Goal: Task Accomplishment & Management: Manage account settings

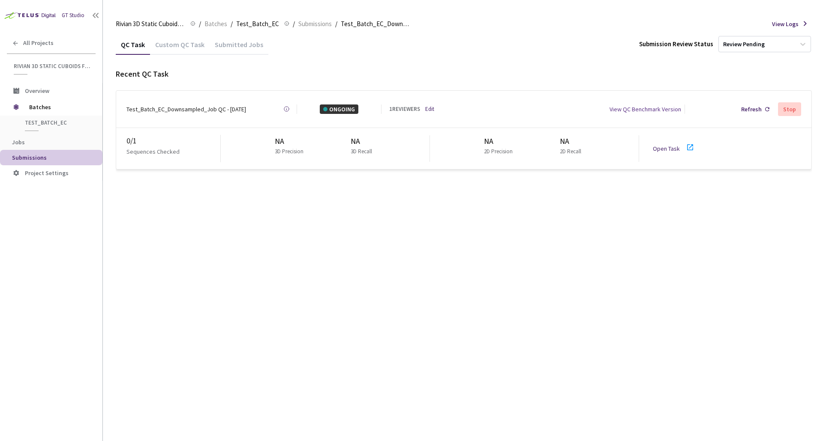
click at [432, 108] on link "Edit" at bounding box center [429, 109] width 9 height 9
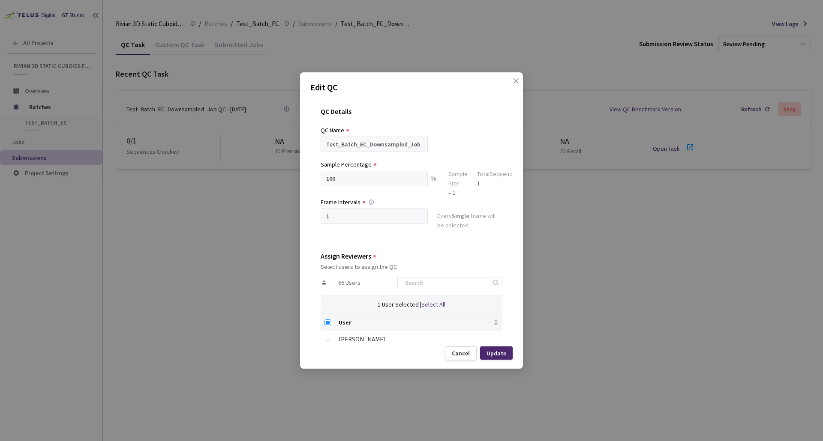
drag, startPoint x: 328, startPoint y: 323, endPoint x: 333, endPoint y: 322, distance: 4.8
click at [328, 323] on input "Select all" at bounding box center [327, 323] width 7 height 7
checkbox input "true"
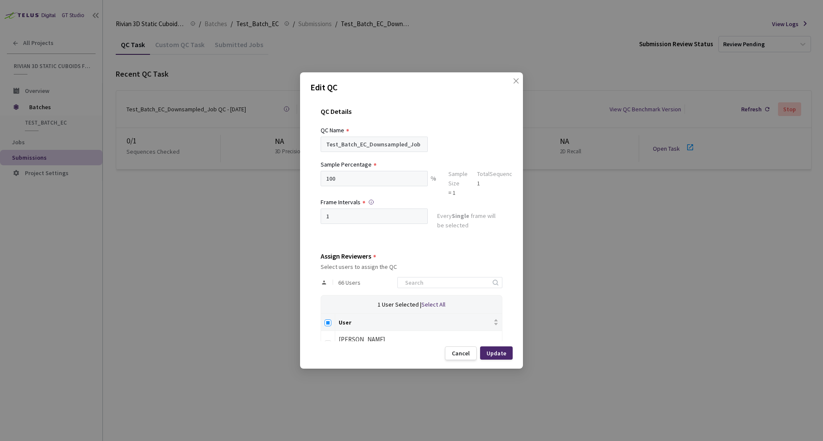
checkbox input "true"
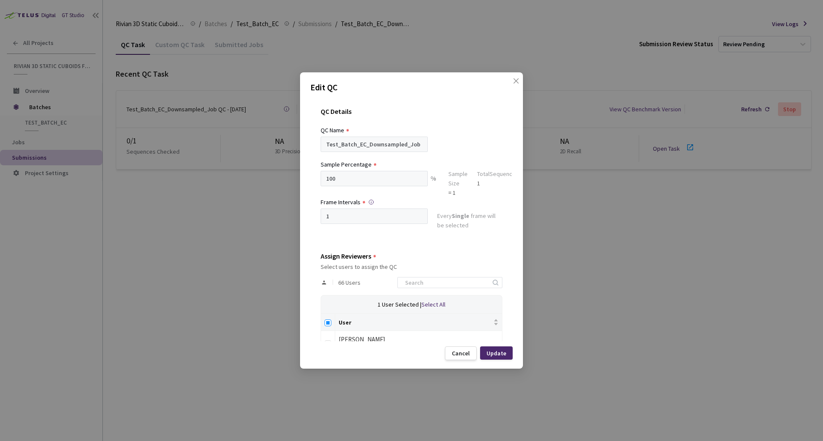
checkbox input "true"
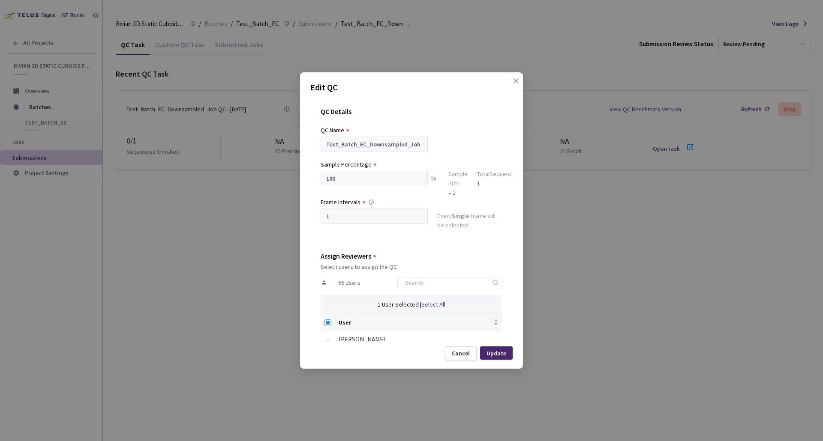
checkbox input "true"
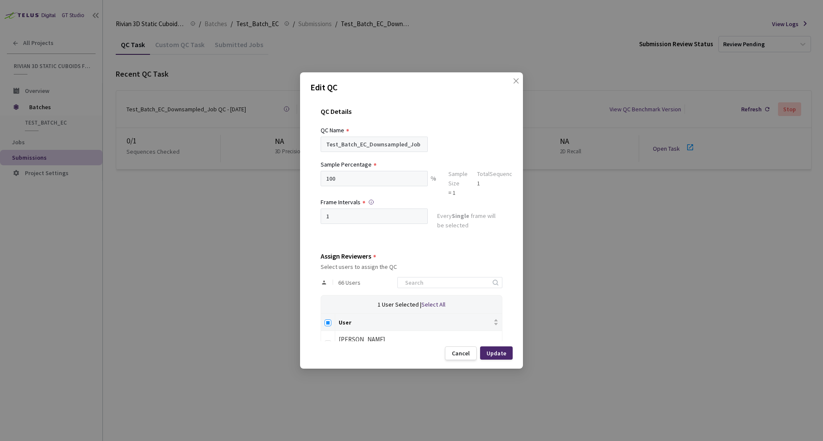
checkbox input "true"
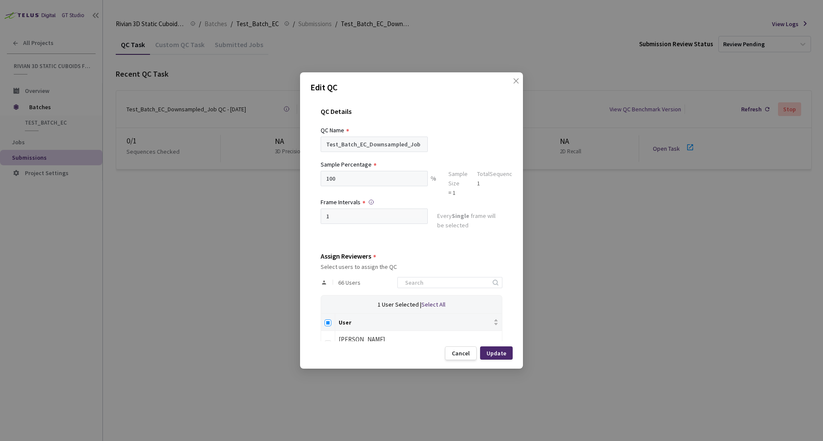
checkbox input "true"
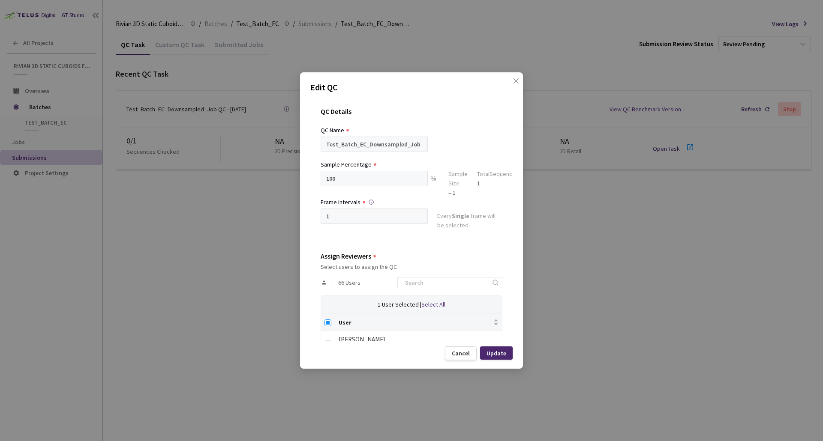
checkbox input "true"
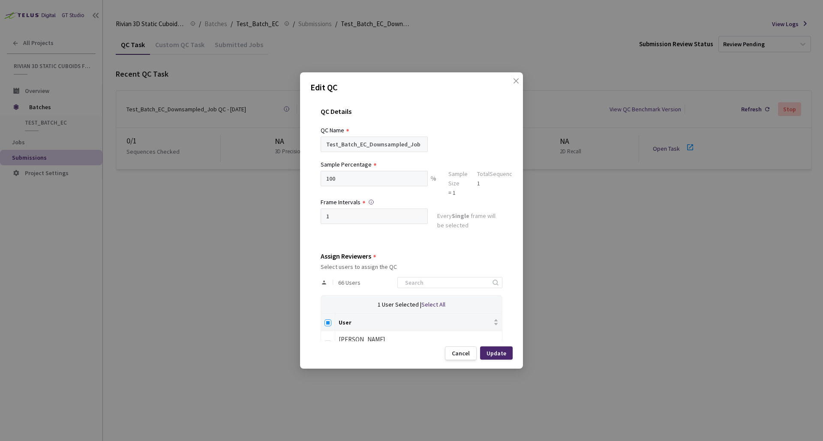
checkbox input "true"
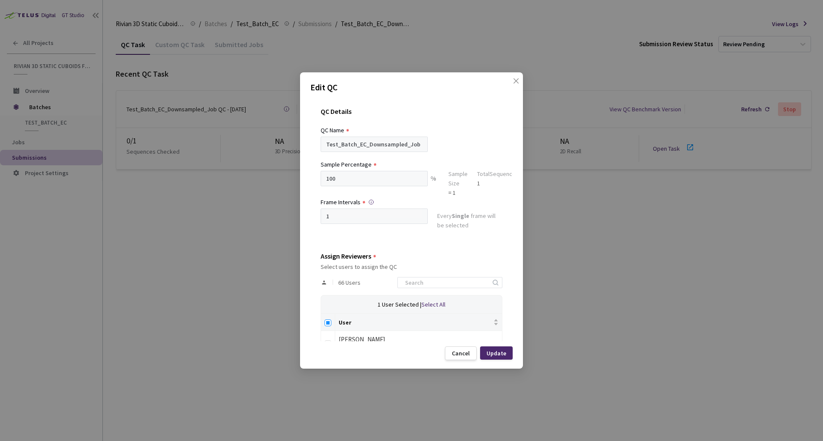
checkbox input "true"
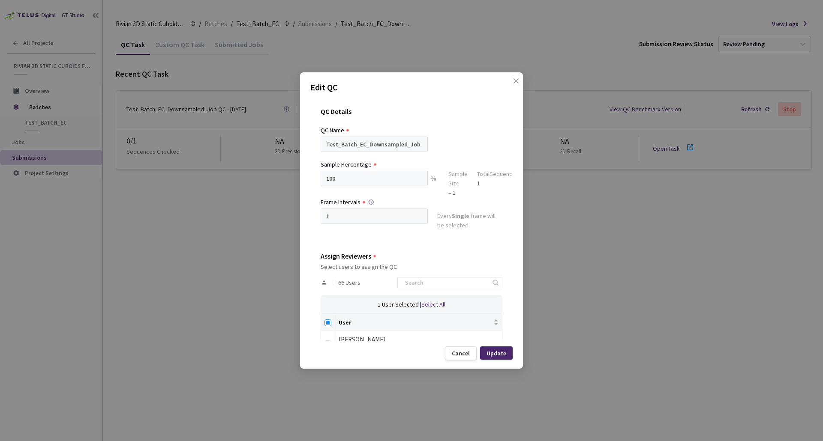
checkbox input "true"
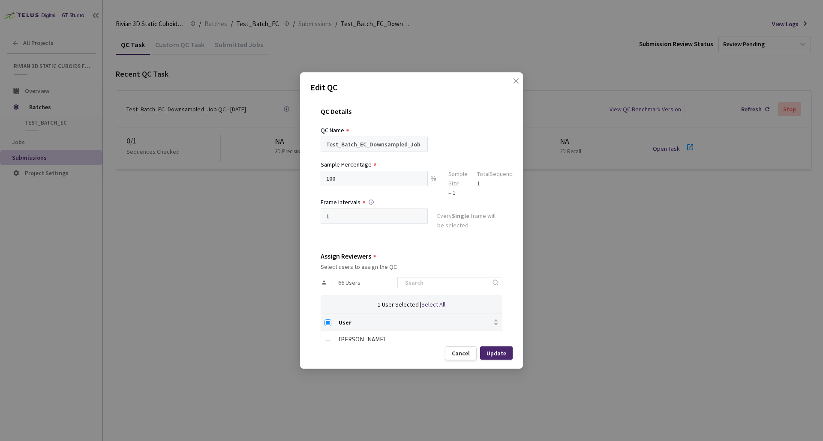
checkbox input "true"
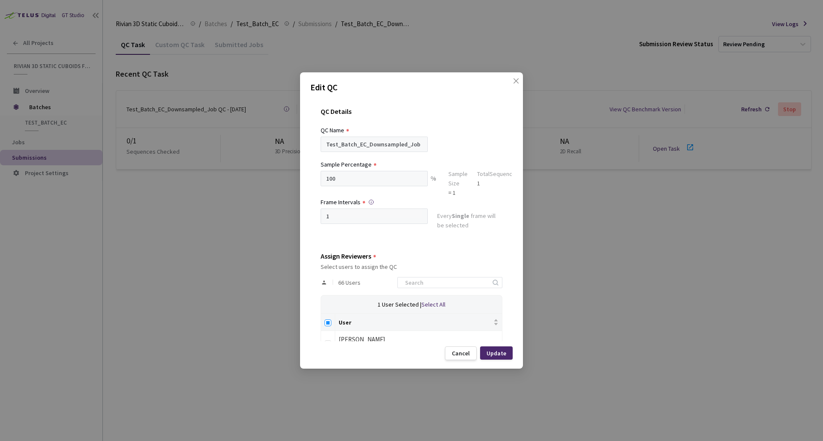
checkbox input "true"
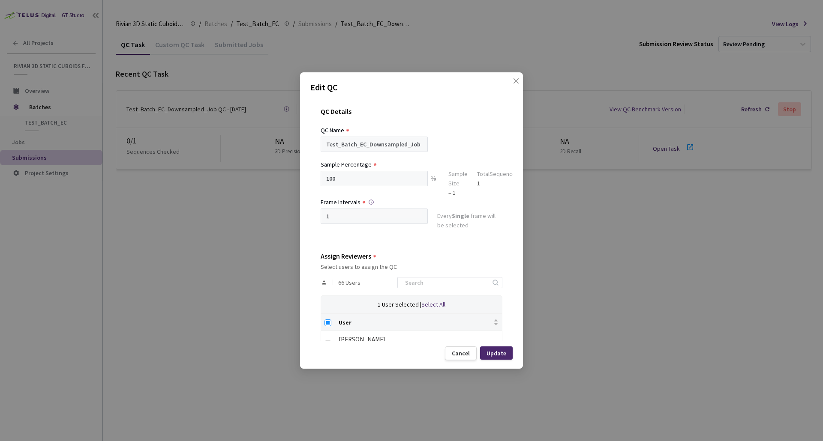
checkbox input "true"
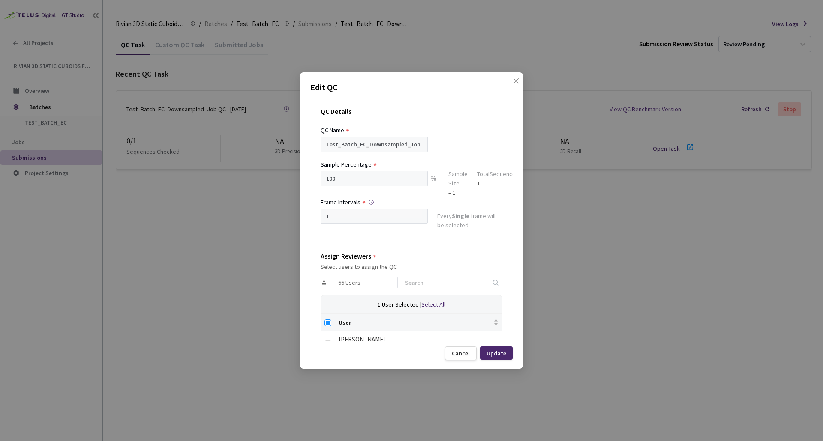
checkbox input "true"
click at [444, 280] on input at bounding box center [445, 283] width 91 height 10
click at [338, 324] on div "User" at bounding box center [418, 322] width 160 height 9
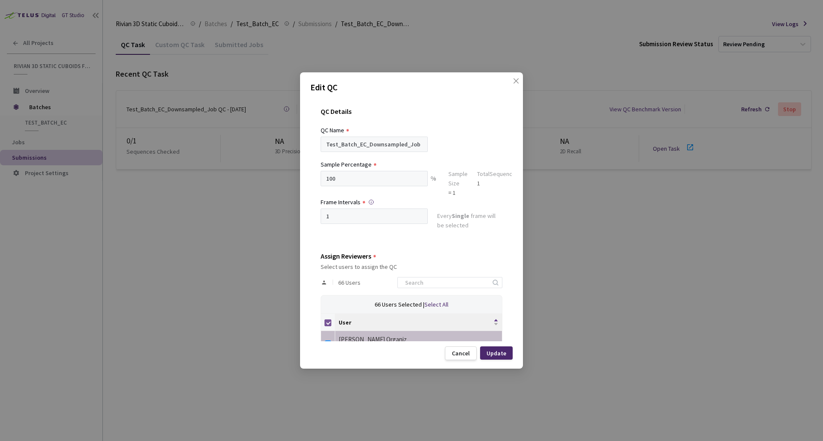
click at [331, 323] on input "Select all" at bounding box center [327, 323] width 7 height 7
checkbox input "false"
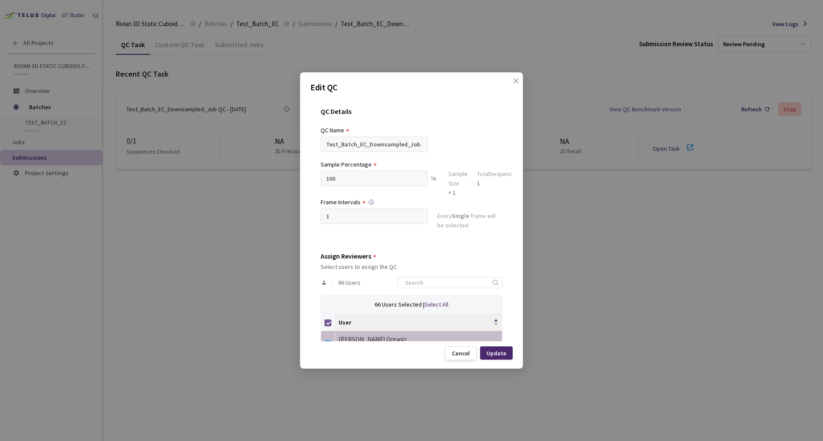
checkbox input "false"
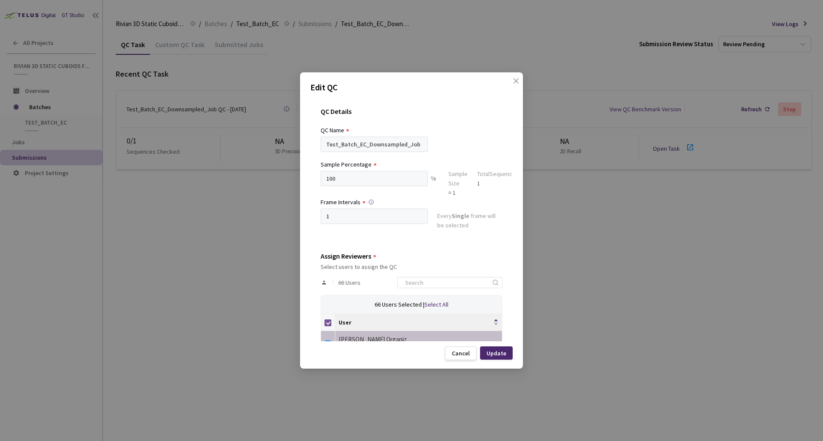
checkbox input "false"
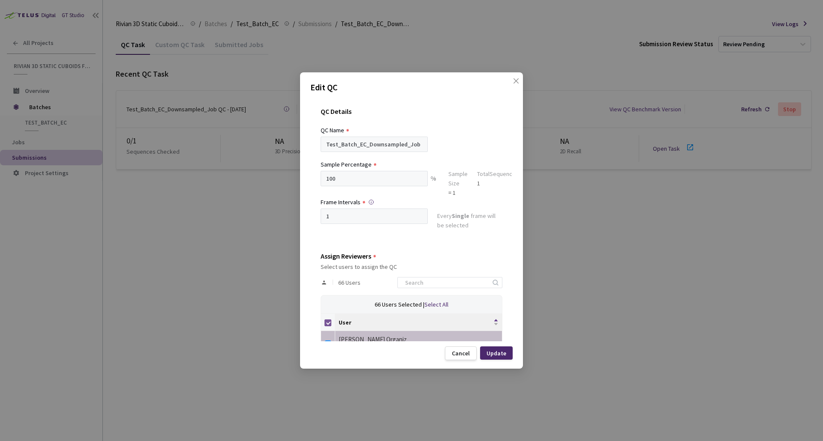
checkbox input "false"
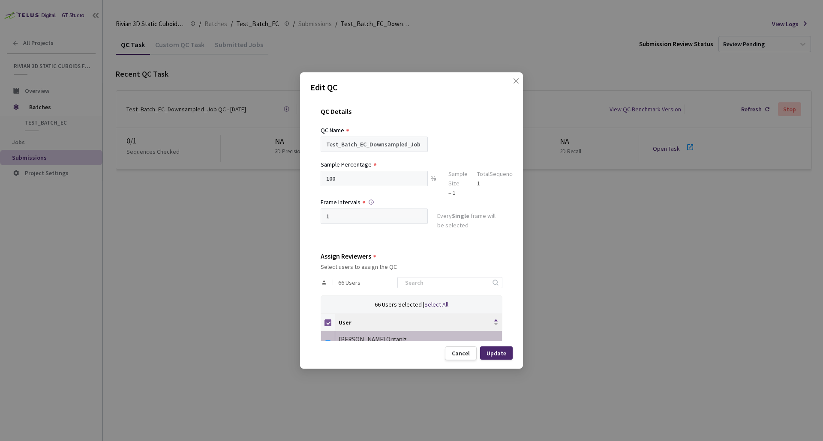
checkbox input "false"
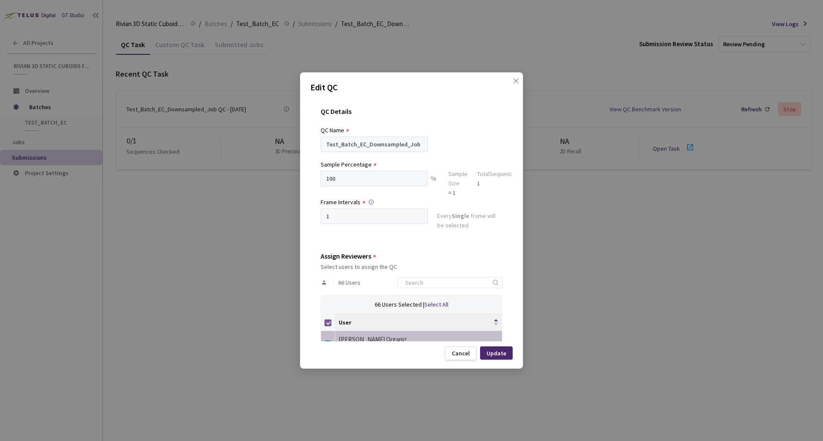
checkbox input "false"
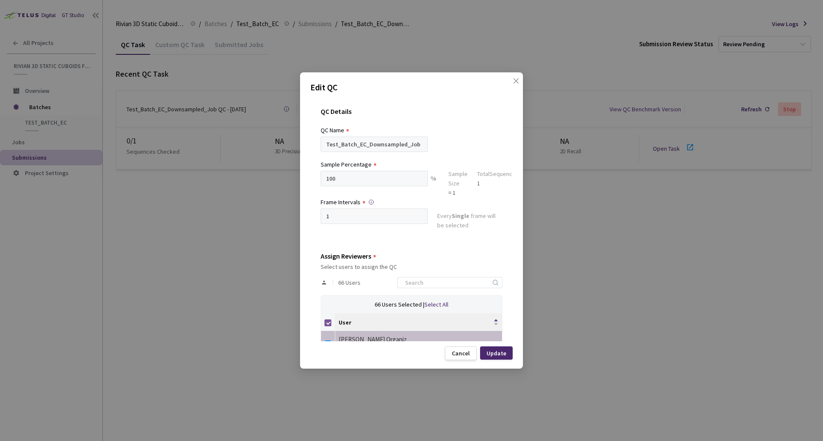
checkbox input "false"
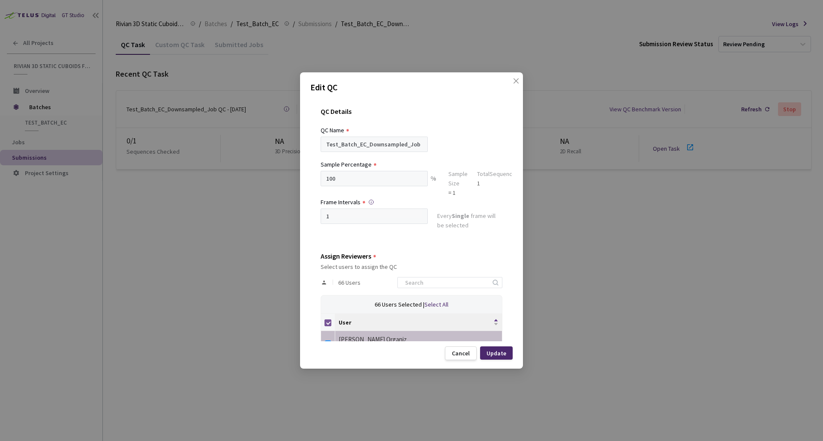
checkbox input "false"
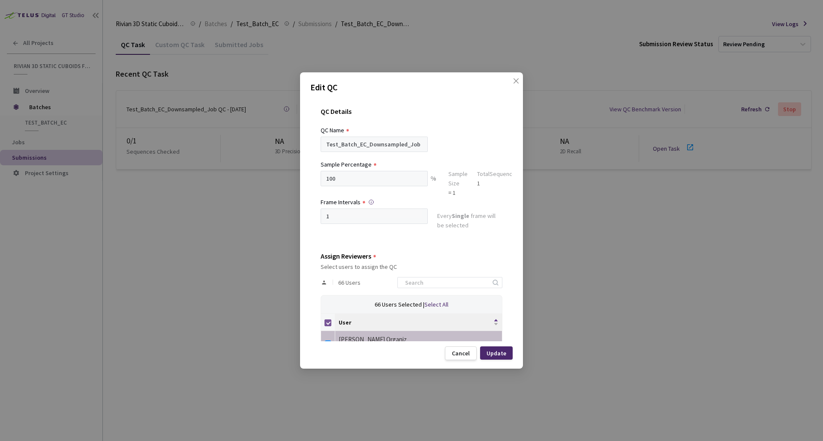
checkbox input "false"
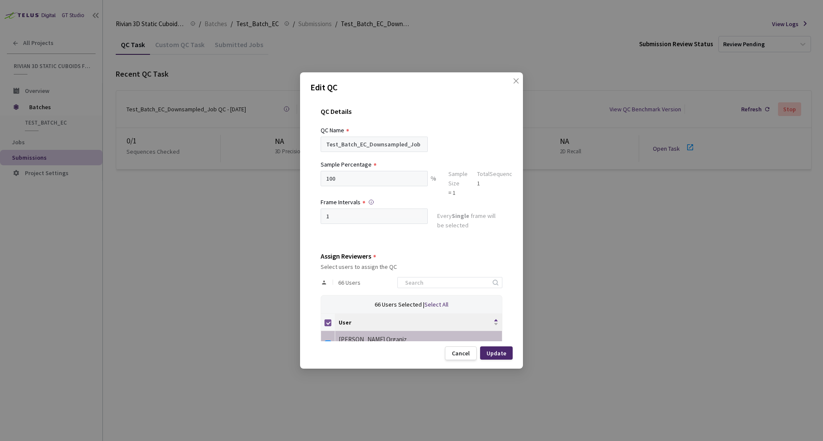
checkbox input "false"
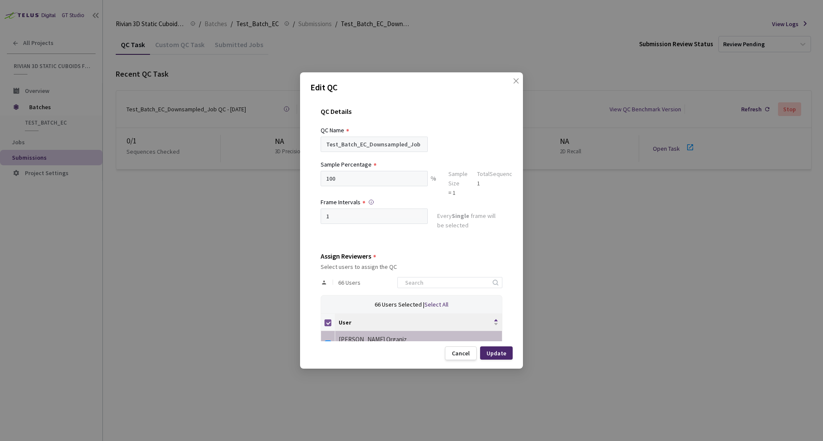
checkbox input "false"
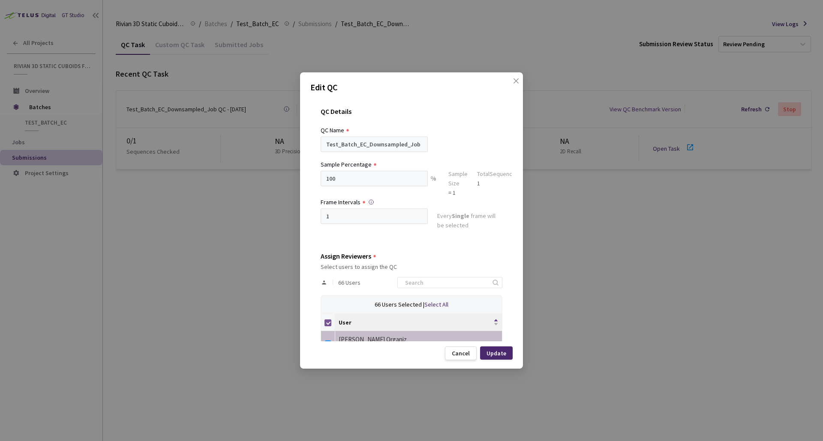
checkbox input "false"
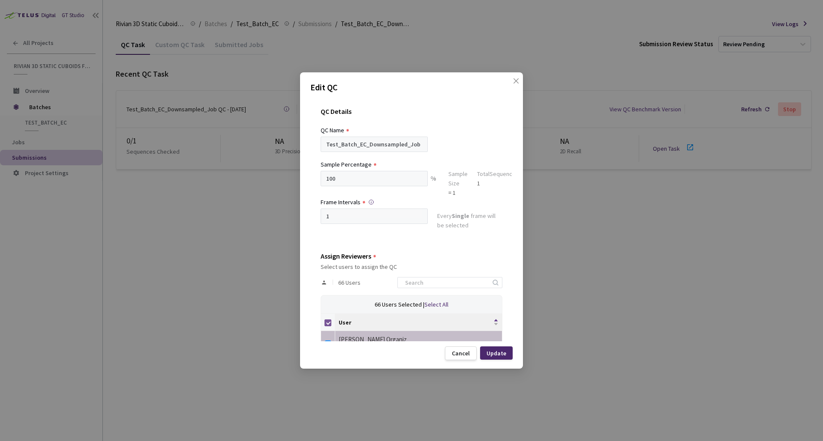
checkbox input "false"
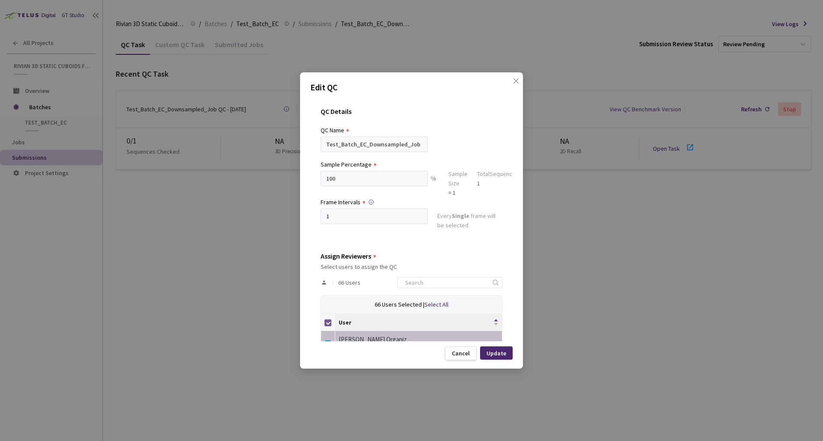
checkbox input "false"
click at [432, 285] on input at bounding box center [445, 283] width 91 height 10
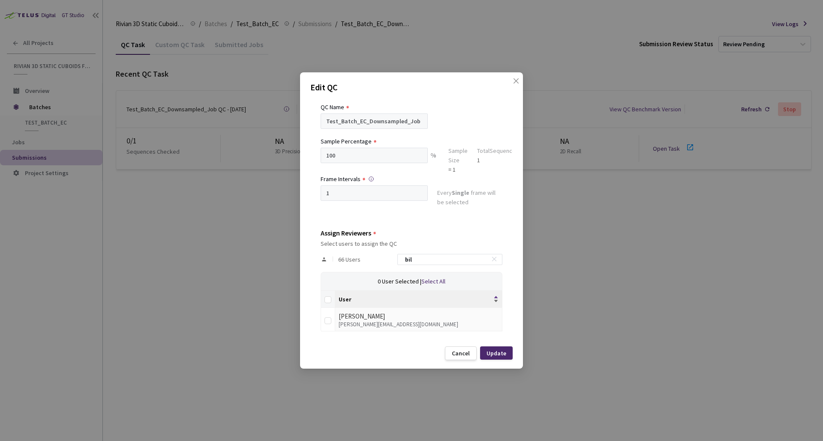
scroll to position [23, 0]
type input "bil"
click at [329, 322] on input "checkbox" at bounding box center [327, 320] width 7 height 7
checkbox input "true"
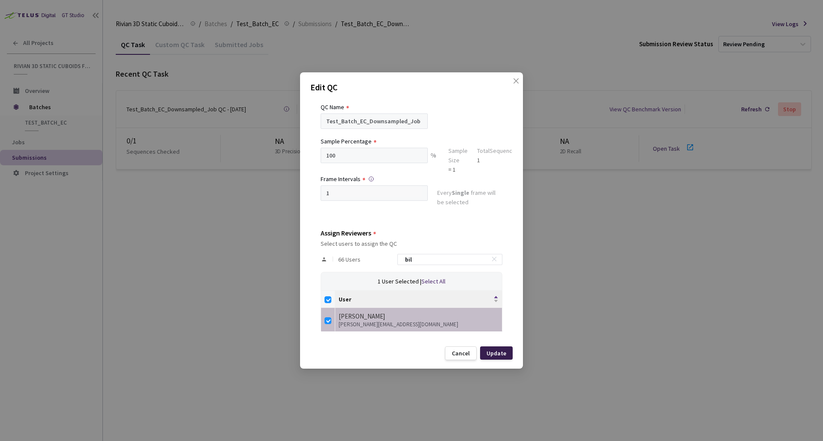
click at [495, 351] on div "Update" at bounding box center [496, 353] width 20 height 7
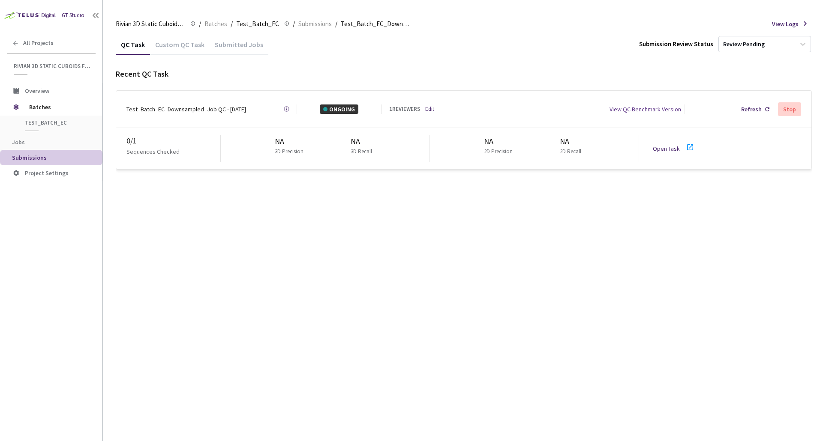
click at [674, 145] on link "Open Task" at bounding box center [666, 149] width 27 height 8
click at [431, 109] on link "Edit" at bounding box center [429, 109] width 9 height 9
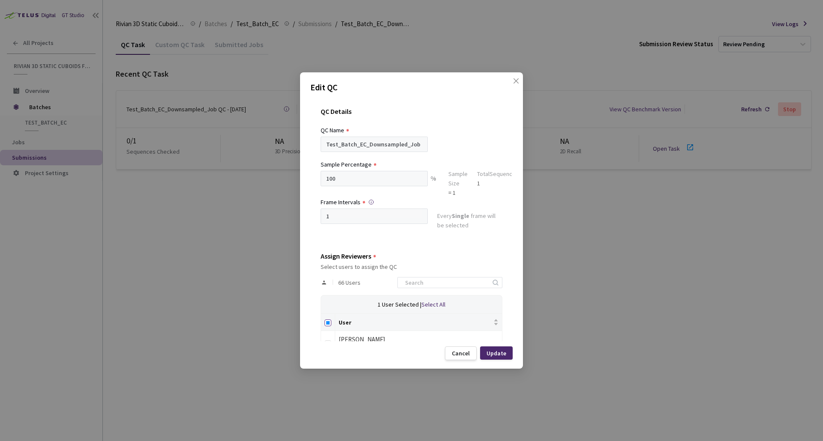
click at [329, 322] on input "Select all" at bounding box center [327, 323] width 7 height 7
checkbox input "true"
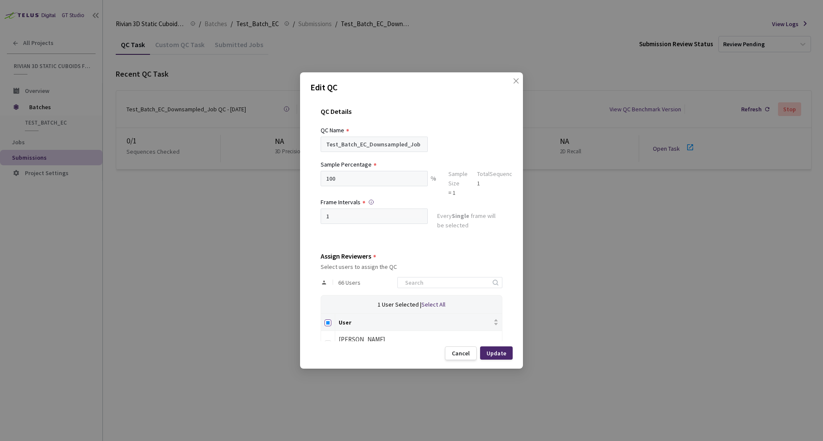
checkbox input "true"
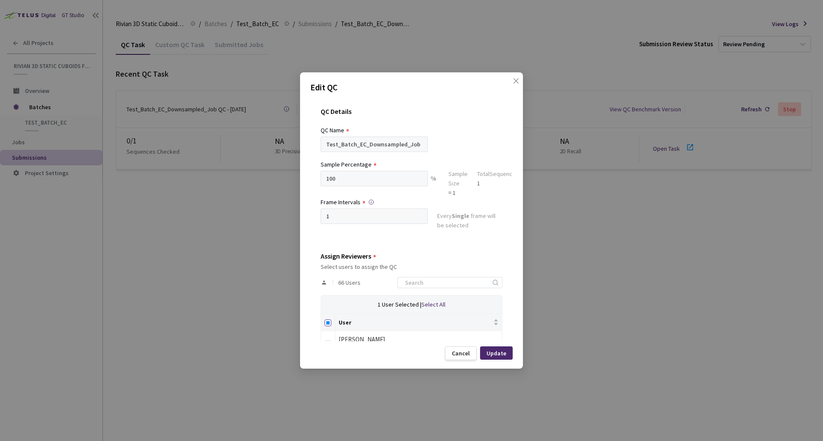
checkbox input "true"
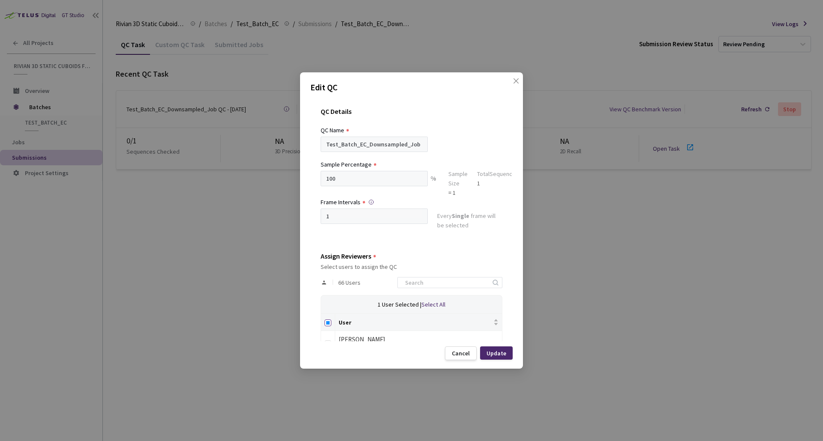
checkbox input "true"
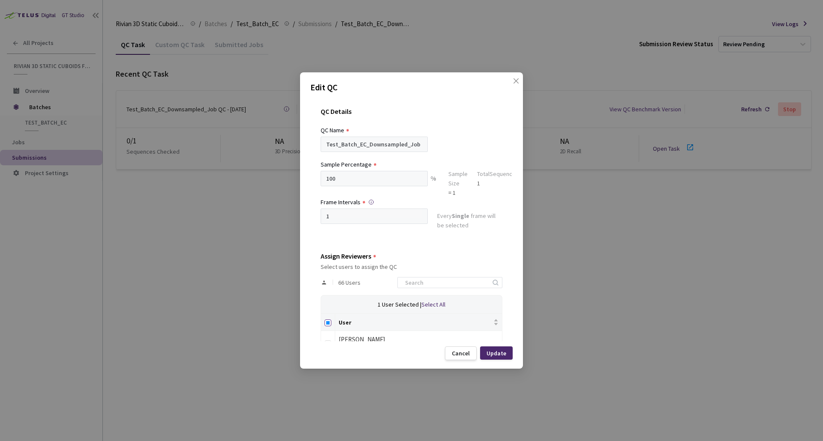
checkbox input "true"
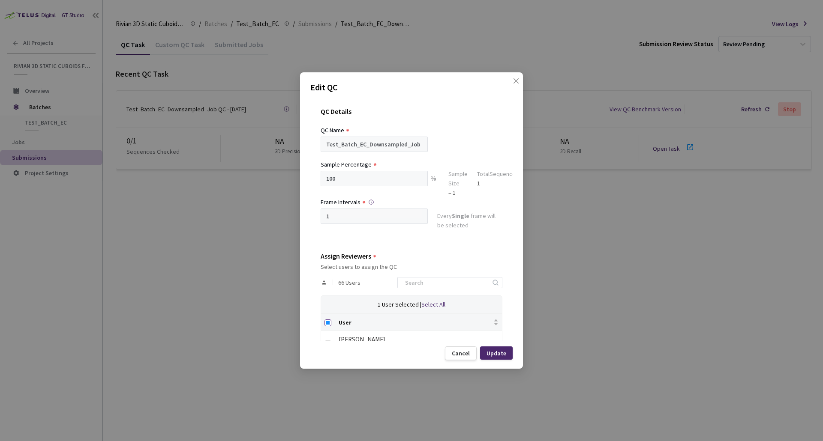
checkbox input "true"
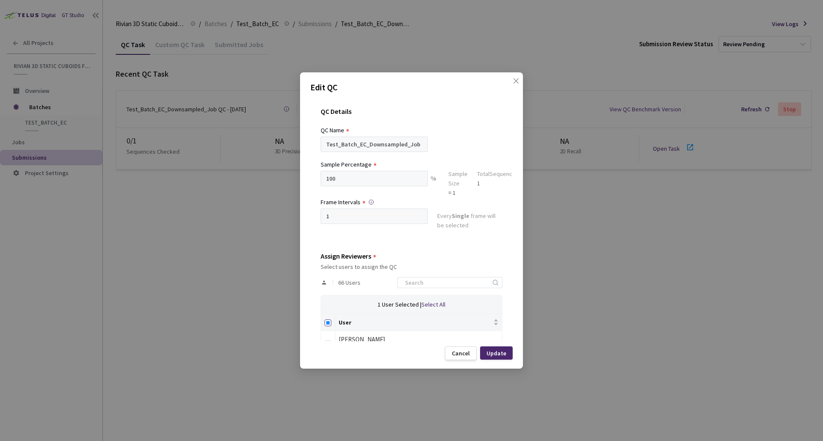
checkbox input "true"
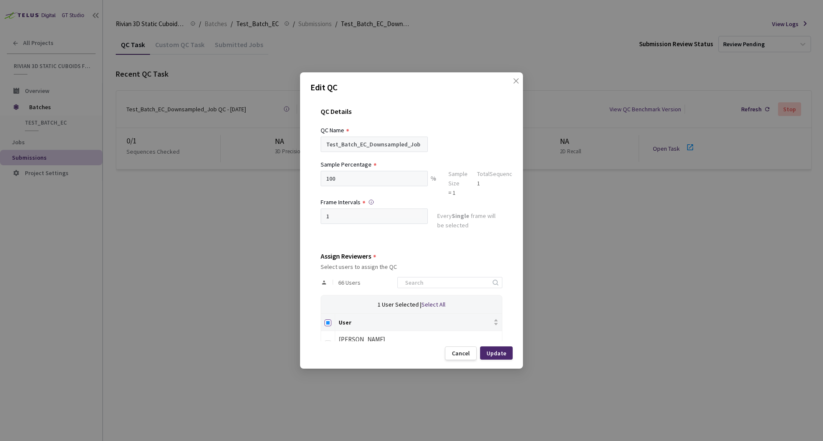
checkbox input "true"
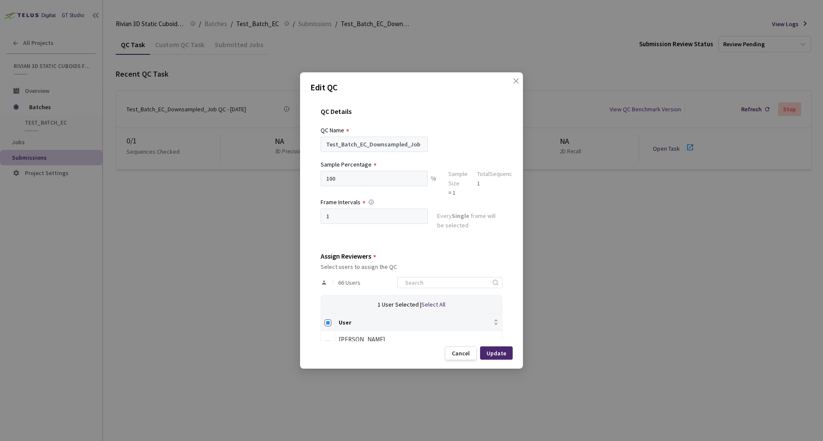
checkbox input "true"
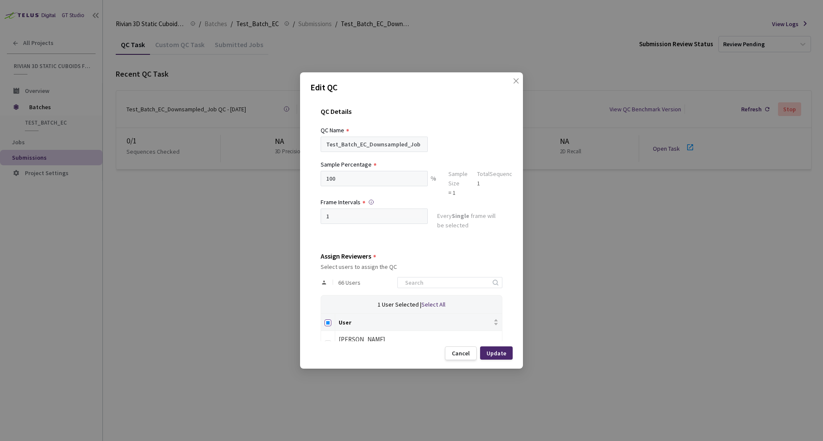
checkbox input "true"
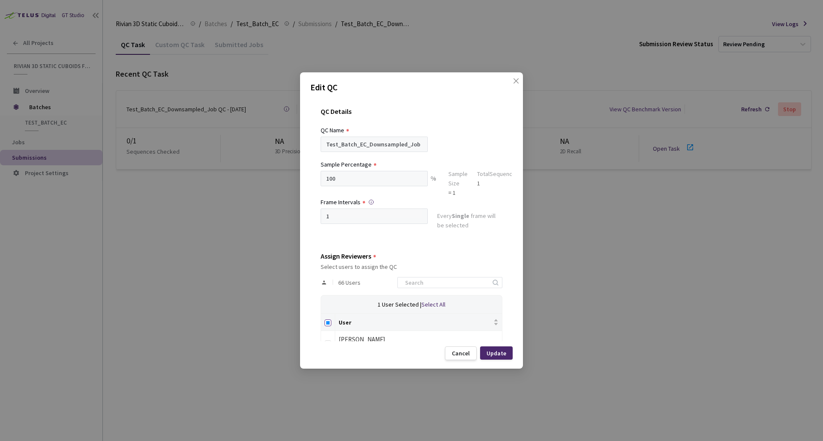
checkbox input "true"
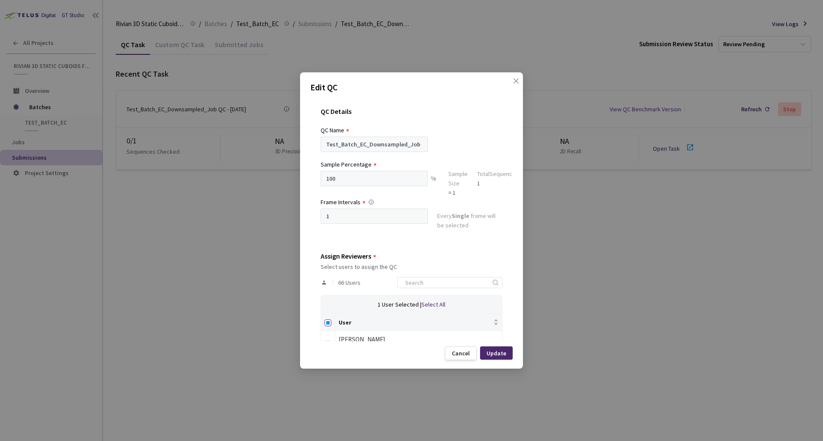
checkbox input "true"
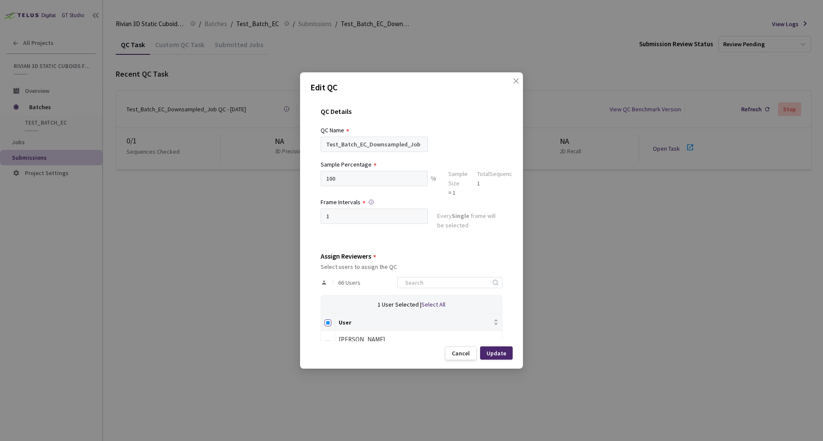
checkbox input "true"
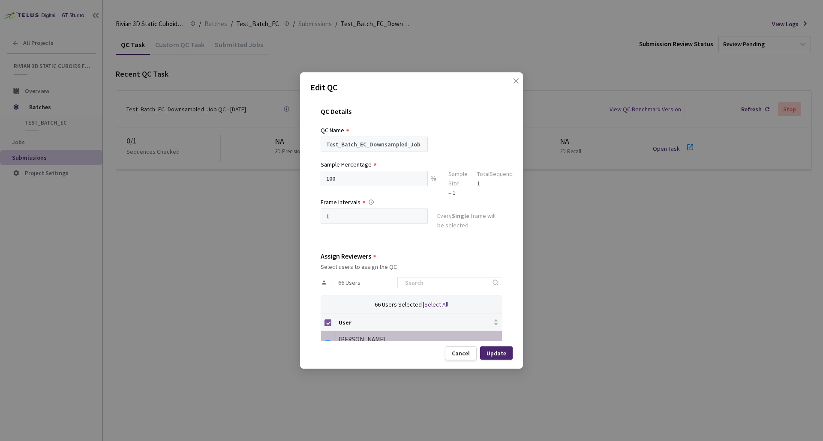
click at [329, 322] on input "Select all" at bounding box center [327, 323] width 7 height 7
click at [458, 283] on input at bounding box center [445, 283] width 91 height 10
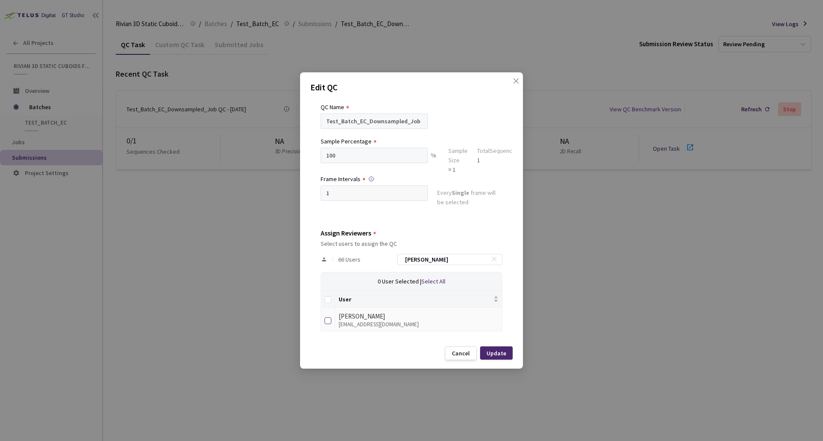
click at [327, 323] on input "checkbox" at bounding box center [327, 320] width 7 height 7
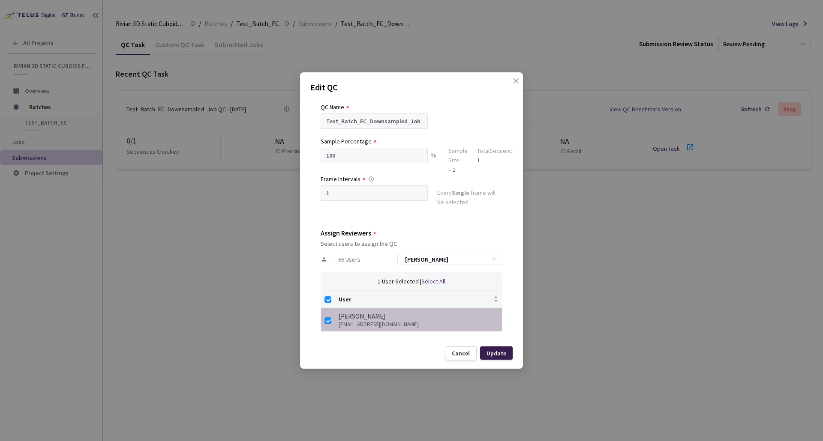
click at [495, 350] on div "Update" at bounding box center [496, 353] width 20 height 7
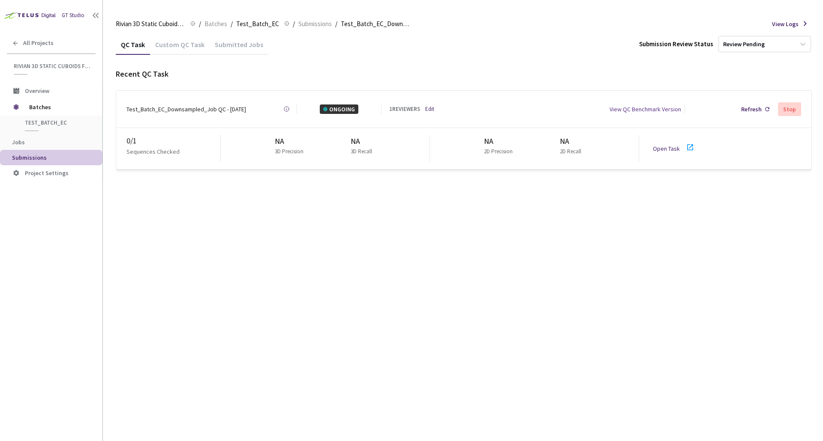
click at [429, 110] on link "Edit" at bounding box center [429, 109] width 9 height 9
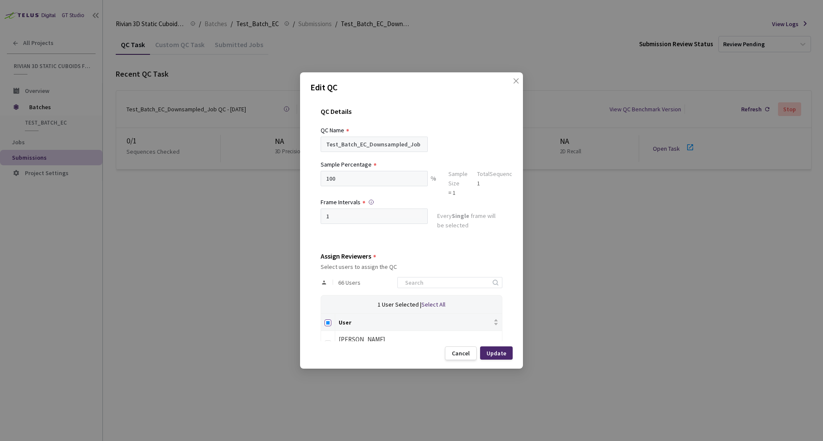
click at [329, 322] on input "Select all" at bounding box center [327, 323] width 7 height 7
click at [329, 320] on input "Select all" at bounding box center [327, 323] width 7 height 7
click at [446, 289] on div "66 Users" at bounding box center [411, 282] width 182 height 25
click at [445, 284] on input at bounding box center [445, 283] width 91 height 10
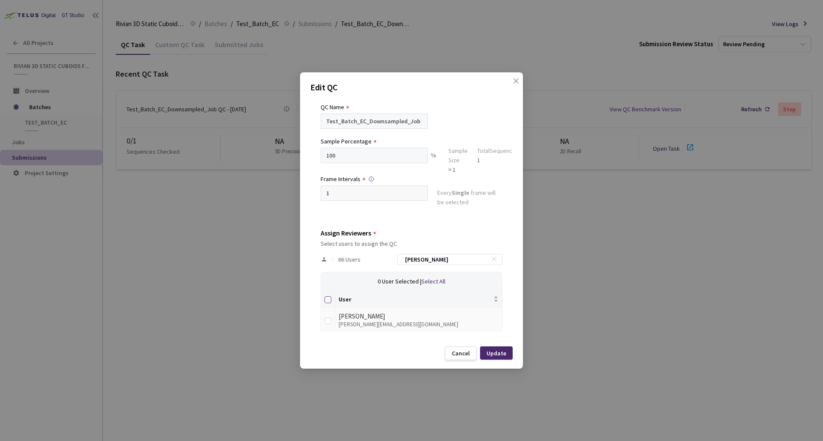
click at [329, 303] on label at bounding box center [327, 299] width 7 height 9
click at [329, 303] on input "Select all" at bounding box center [327, 299] width 7 height 7
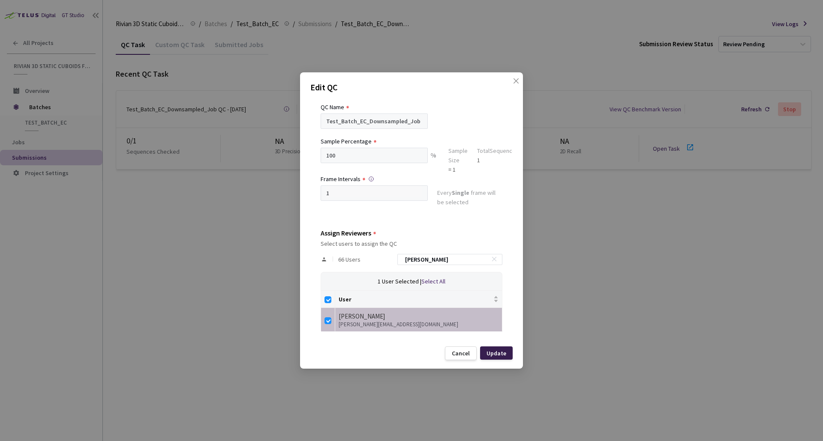
click at [495, 353] on div "Update" at bounding box center [496, 353] width 20 height 7
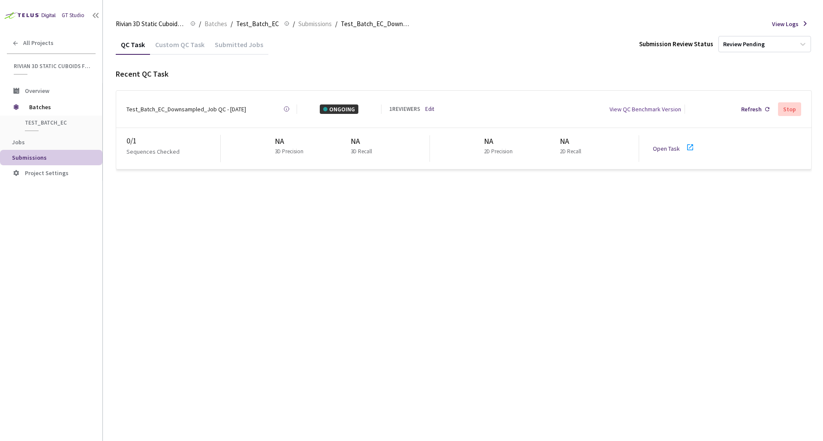
click at [689, 145] on icon at bounding box center [690, 147] width 10 height 10
click at [432, 109] on link "Edit" at bounding box center [429, 109] width 9 height 9
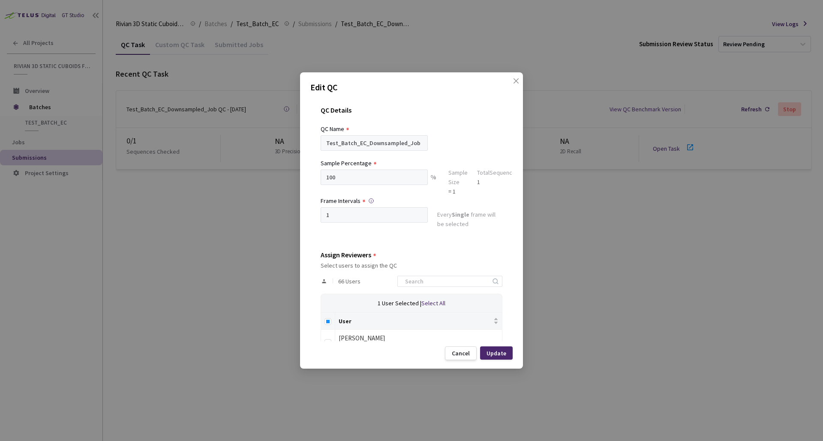
scroll to position [2, 0]
click at [325, 315] on th at bounding box center [328, 320] width 14 height 17
click at [326, 322] on input "Select all" at bounding box center [327, 321] width 7 height 7
click at [327, 322] on input "Select all" at bounding box center [327, 321] width 7 height 7
click at [445, 276] on input at bounding box center [445, 281] width 91 height 10
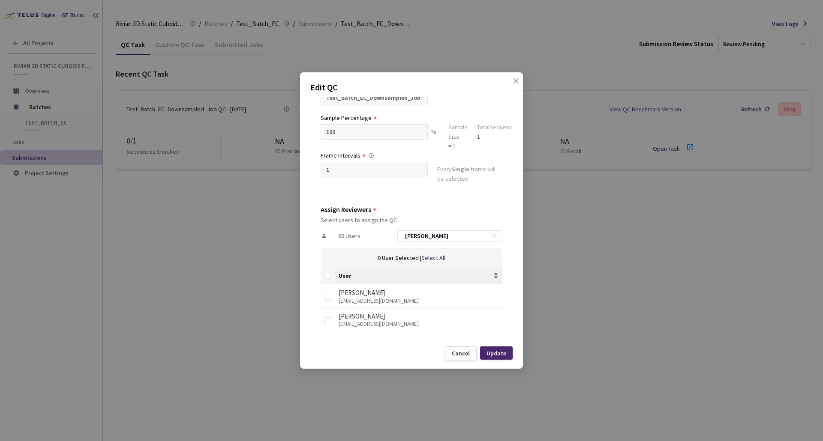
scroll to position [23, 0]
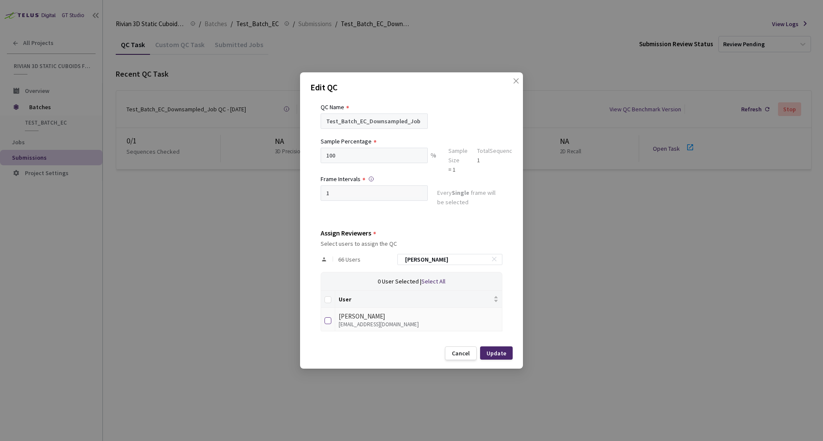
click at [329, 317] on label at bounding box center [327, 320] width 7 height 12
click at [329, 317] on input "checkbox" at bounding box center [327, 320] width 7 height 7
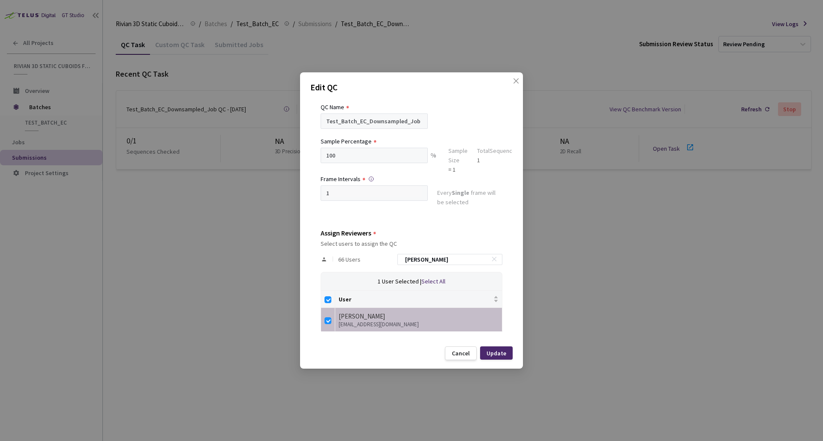
click at [490, 353] on div "Update" at bounding box center [496, 353] width 20 height 7
